Goal: Information Seeking & Learning: Check status

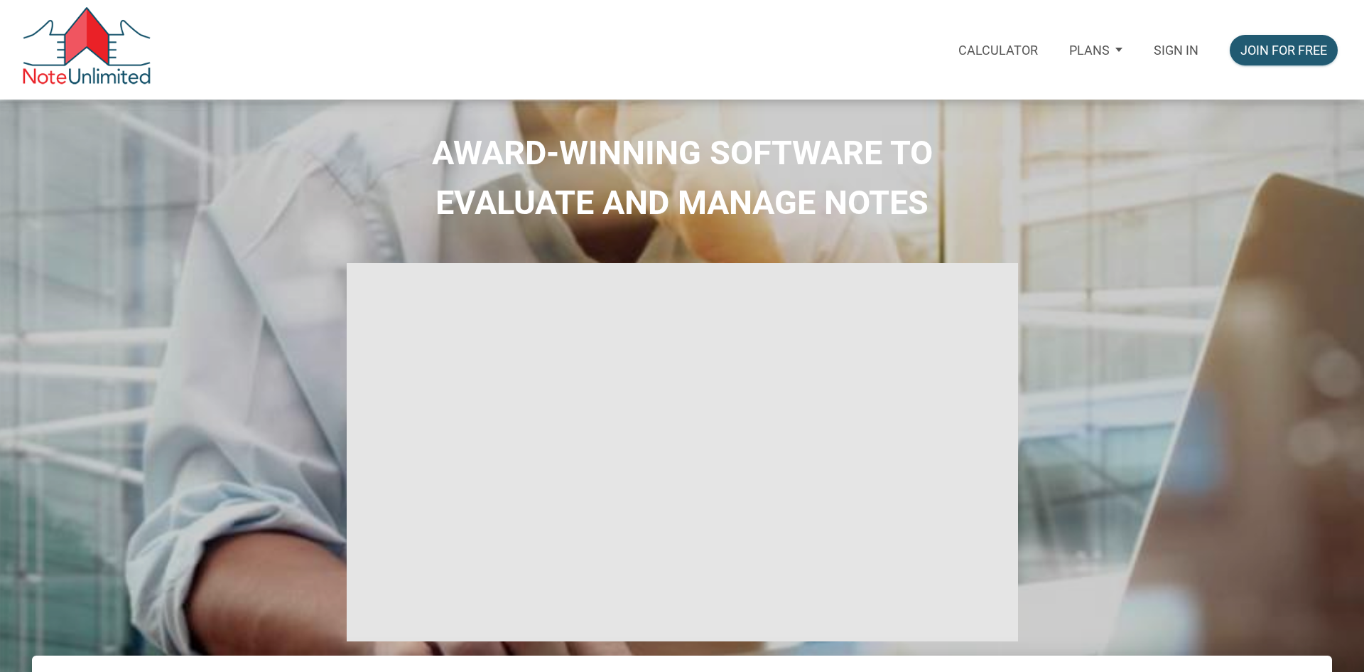
select select
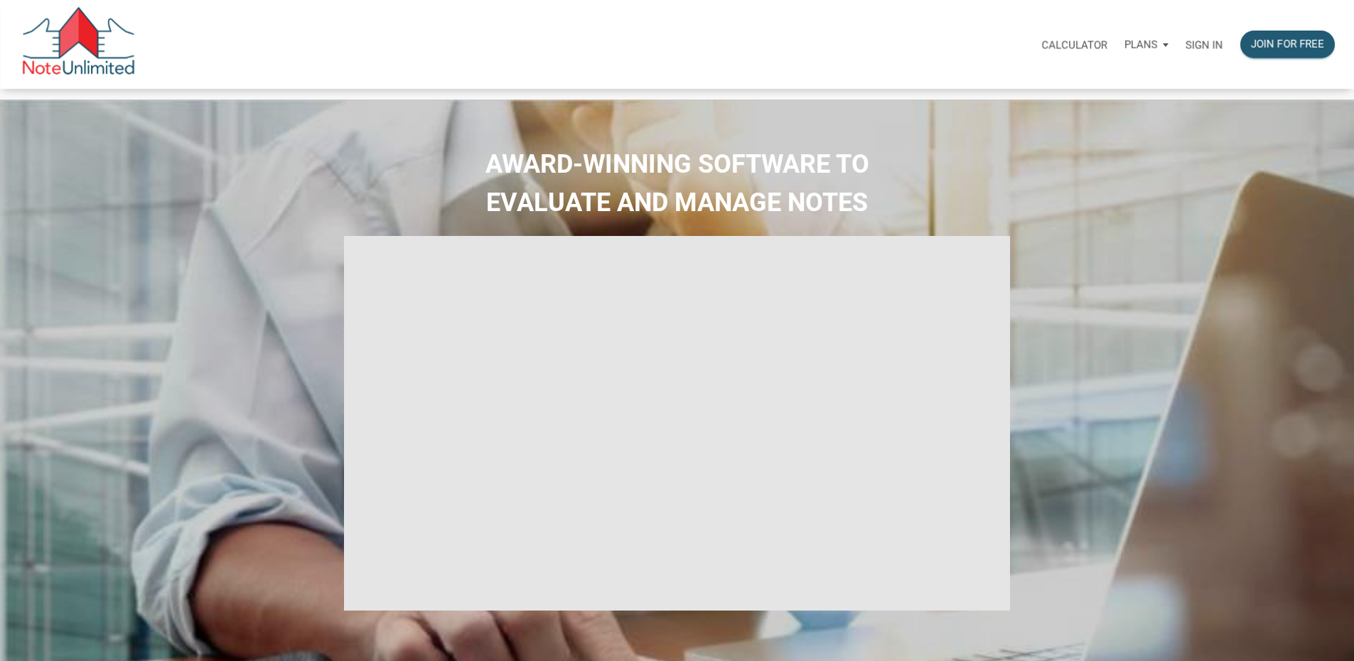
type input "Introduction to new features"
select select
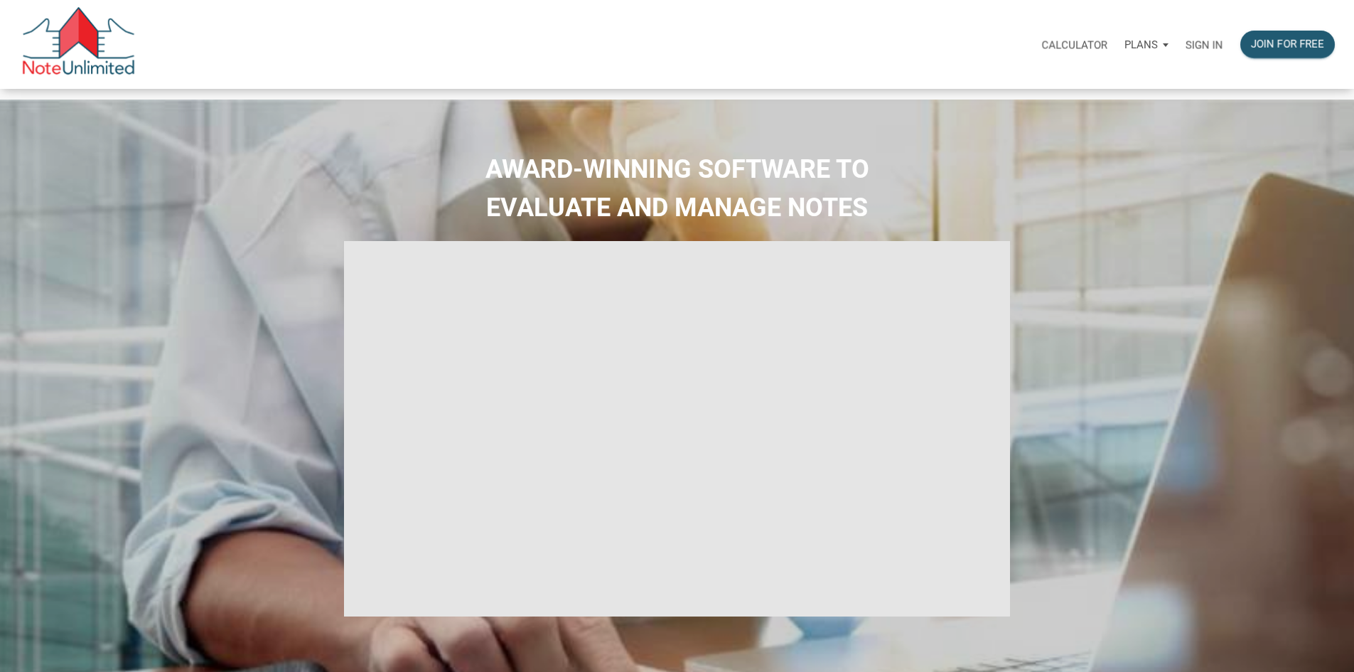
click at [1185, 43] on p "Sign in" at bounding box center [1204, 44] width 38 height 13
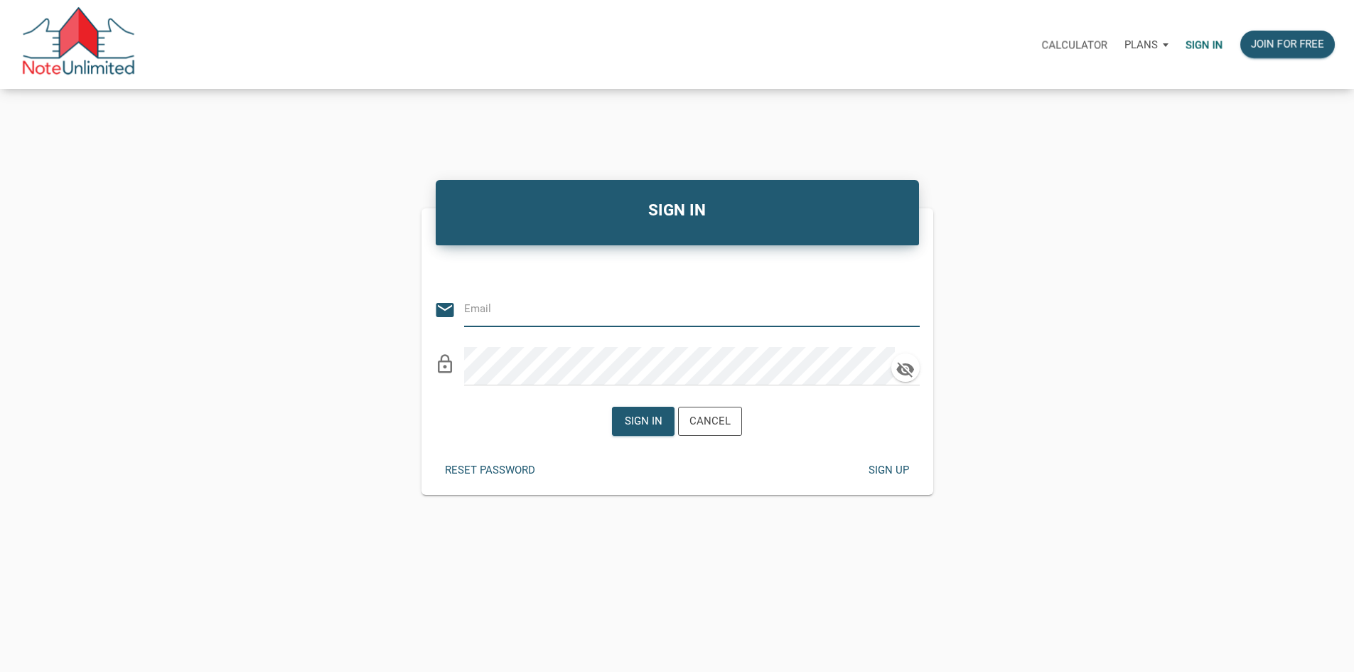
type input "[PERSON_NAME][EMAIL_ADDRESS][DOMAIN_NAME]"
click at [635, 429] on div "Sign in" at bounding box center [644, 421] width 38 height 16
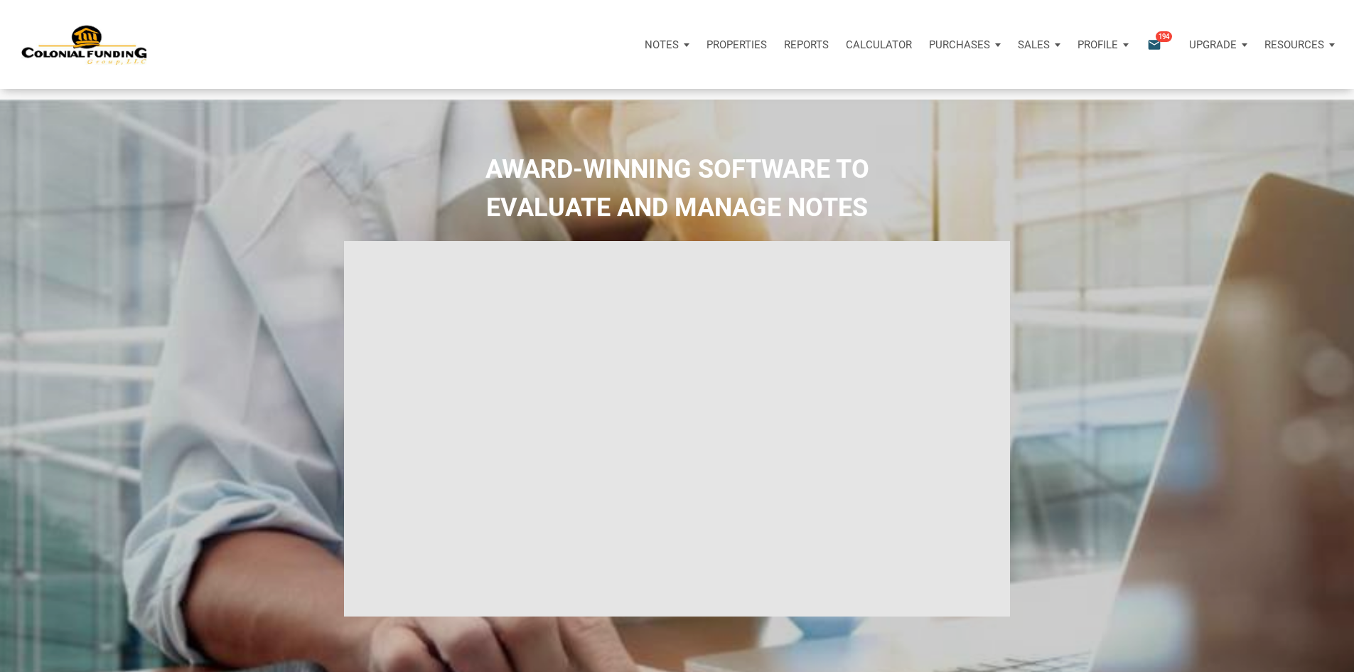
type input "Introduction to new features"
select select
click at [1146, 50] on icon "email" at bounding box center [1154, 44] width 17 height 16
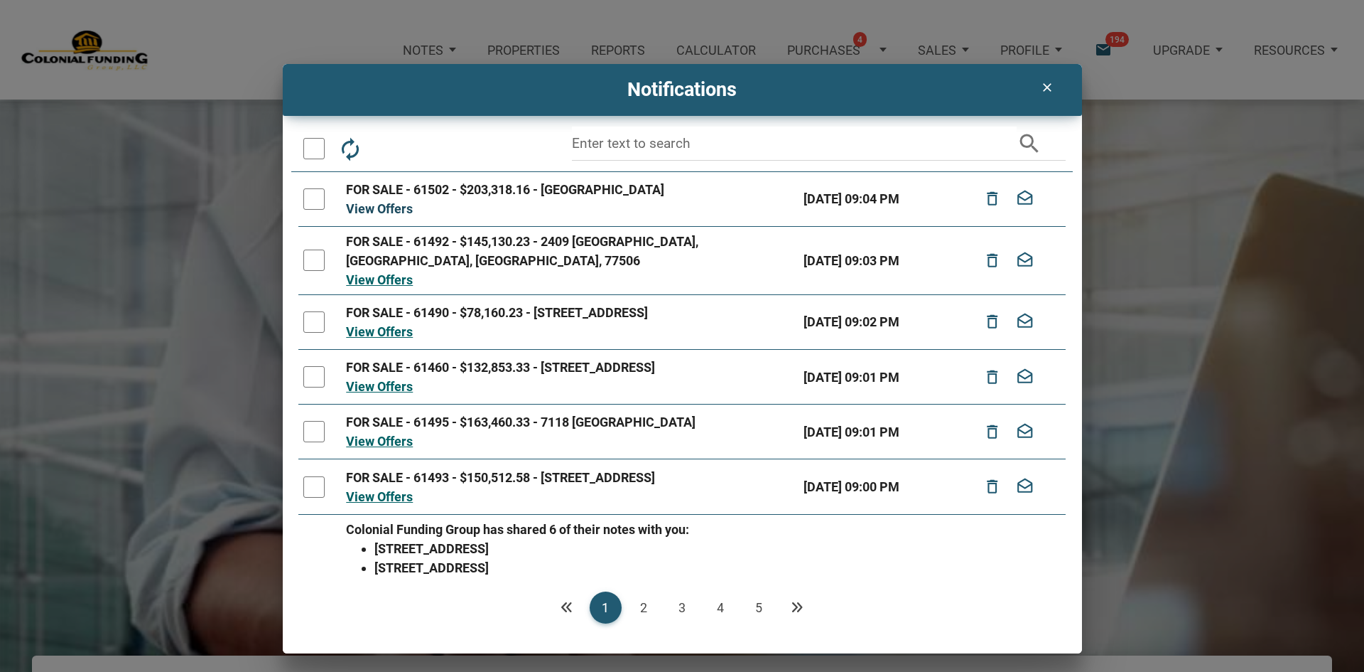
click at [382, 208] on link "View Offers" at bounding box center [379, 208] width 67 height 15
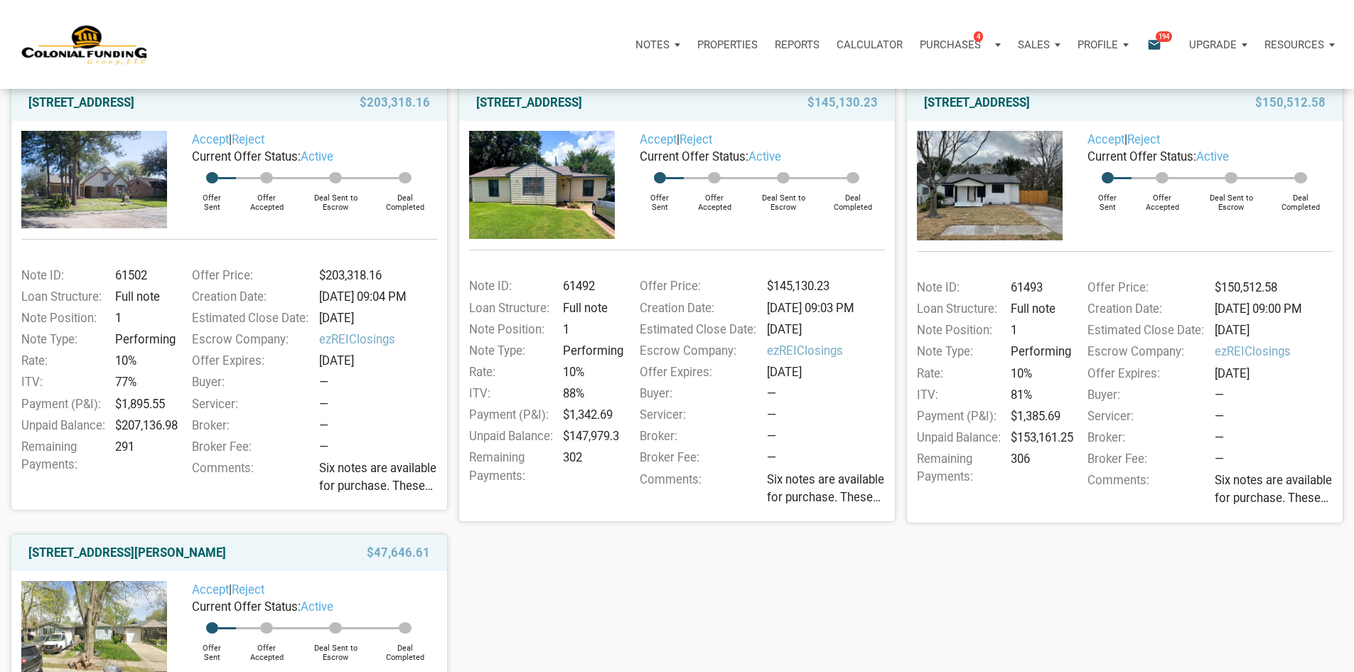
scroll to position [213, 0]
click at [134, 112] on link "[STREET_ADDRESS]" at bounding box center [81, 103] width 106 height 17
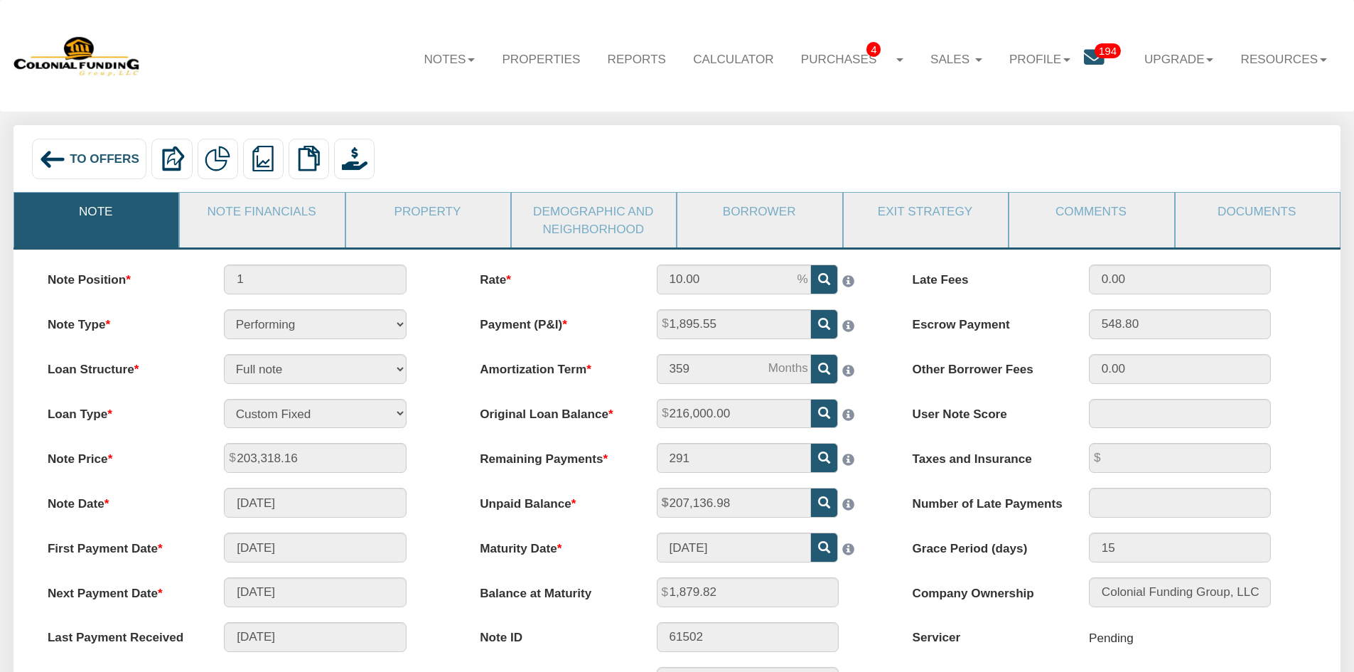
click at [51, 158] on img at bounding box center [52, 159] width 27 height 27
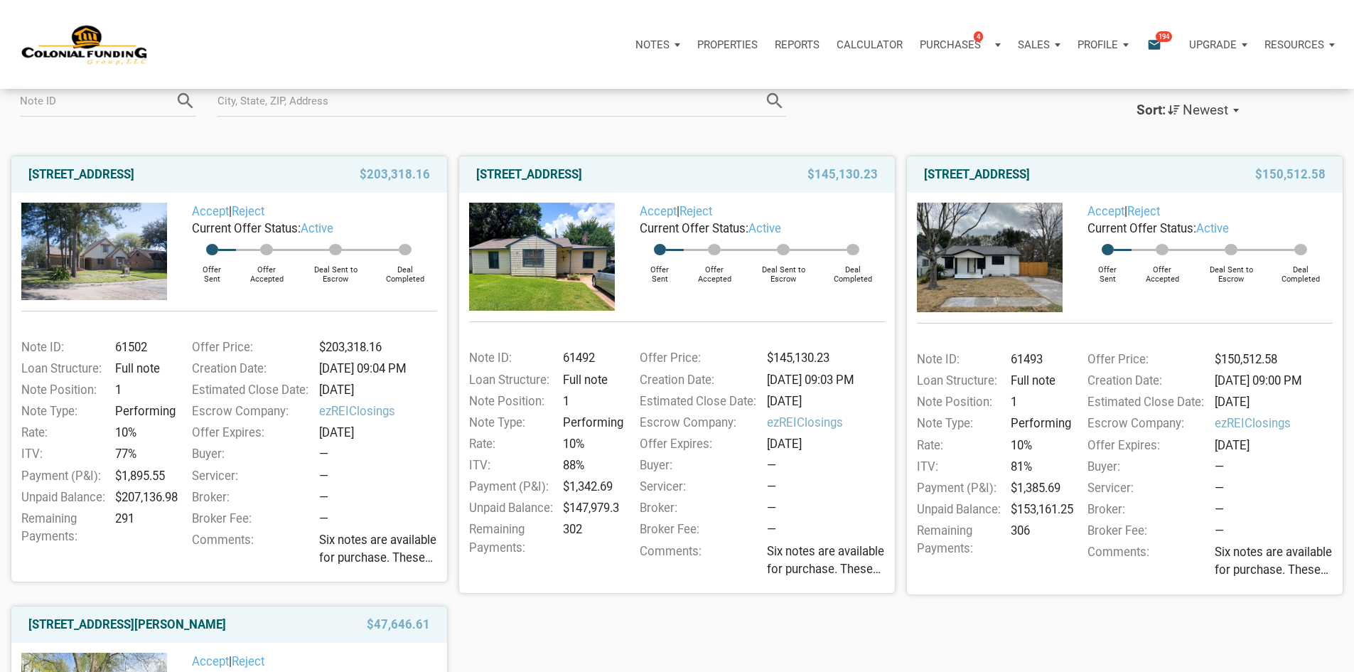
scroll to position [71, 0]
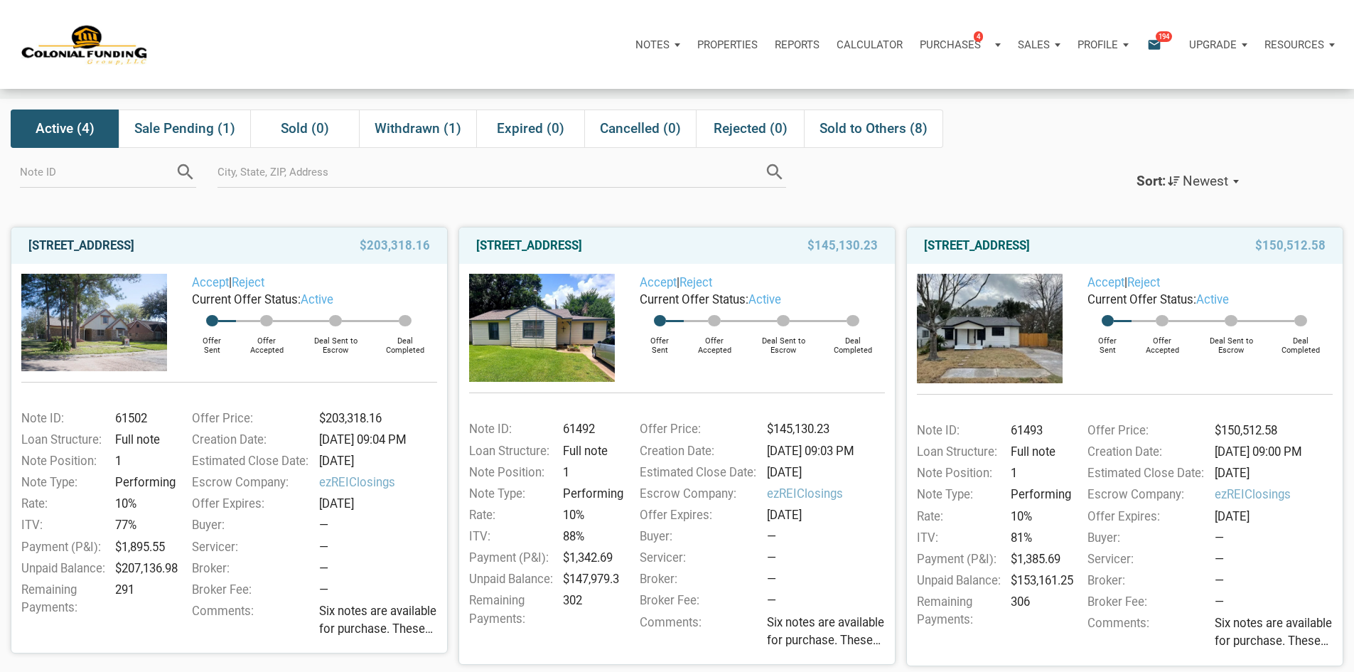
click at [121, 254] on link "2701 Huckleberry, Pasadena, TX, 77502" at bounding box center [81, 245] width 106 height 17
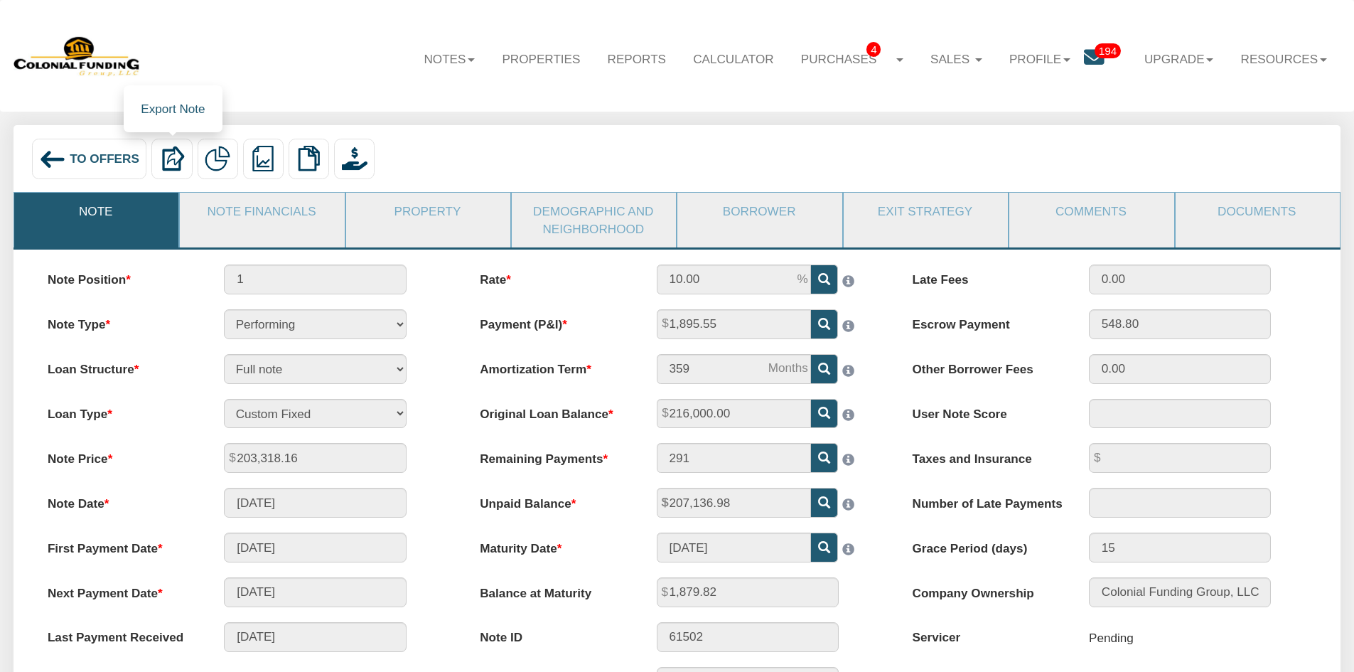
click at [171, 171] on img at bounding box center [172, 159] width 26 height 26
